Goal: Task Accomplishment & Management: Complete application form

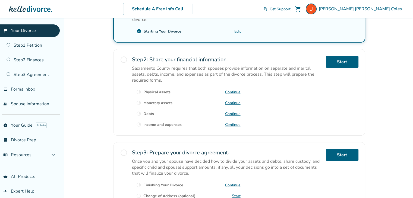
scroll to position [160, 0]
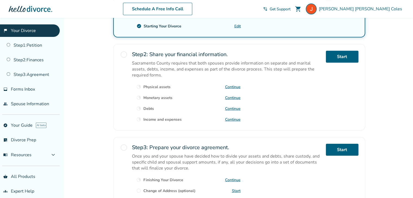
click at [235, 117] on link "Continue" at bounding box center [232, 119] width 15 height 5
click at [39, 103] on link "people Spouse Information" at bounding box center [30, 104] width 60 height 12
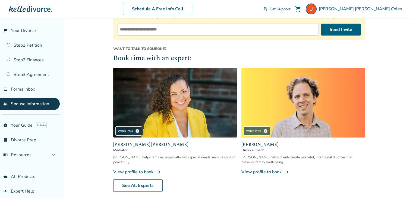
scroll to position [104, 0]
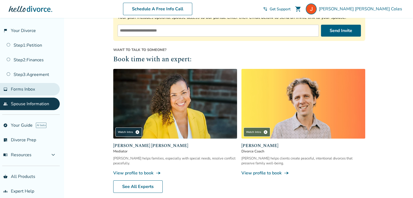
click at [35, 88] on link "inbox Forms Inbox" at bounding box center [30, 89] width 60 height 12
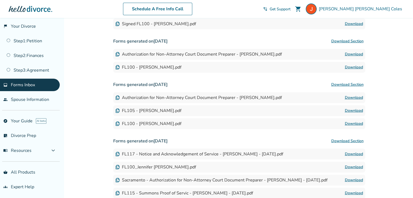
scroll to position [5, 0]
